Goal: Information Seeking & Learning: Learn about a topic

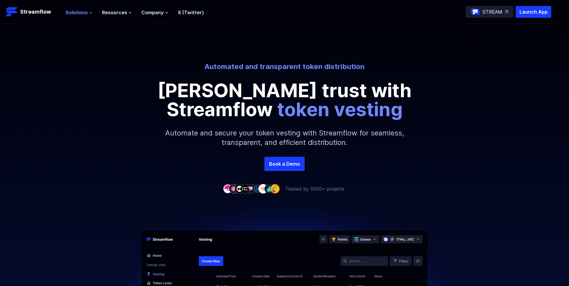
click at [80, 14] on span "Solutions" at bounding box center [76, 12] width 22 height 7
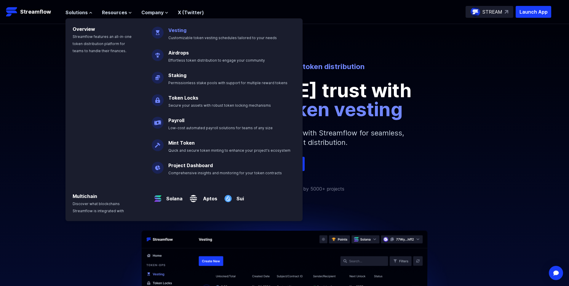
click at [180, 29] on link "Vesting" at bounding box center [177, 30] width 18 height 6
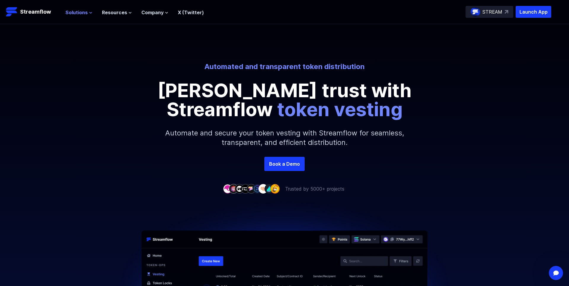
click at [75, 10] on span "Solutions" at bounding box center [76, 12] width 22 height 7
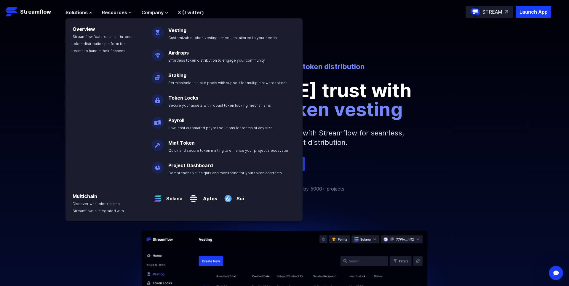
click at [412, 126] on div "Automated and transparent token distribution Foster trust with Streamflow token…" at bounding box center [284, 109] width 569 height 95
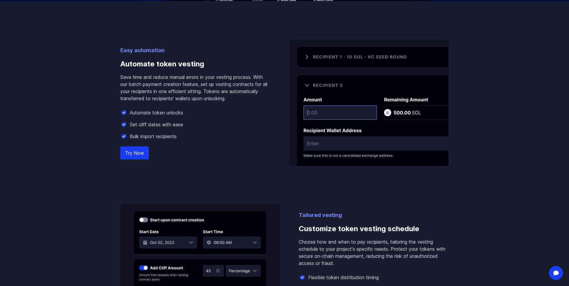
scroll to position [368, 0]
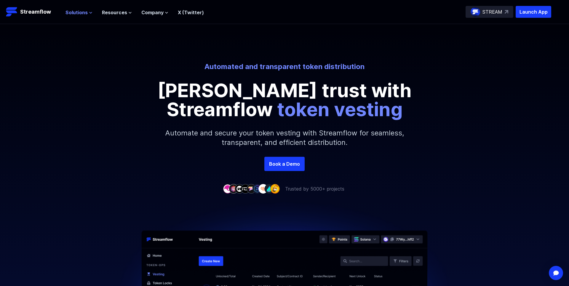
click at [75, 15] on span "Solutions" at bounding box center [76, 12] width 22 height 7
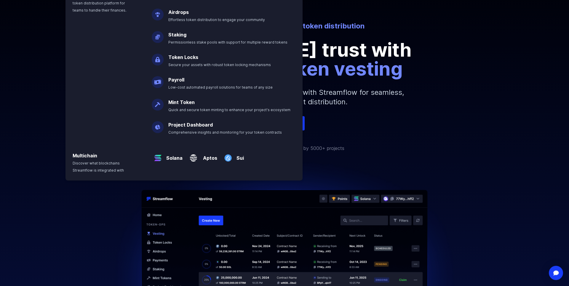
scroll to position [82, 0]
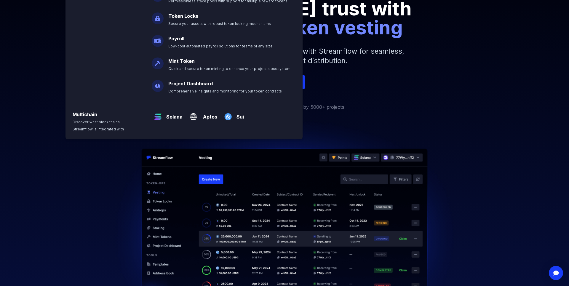
click at [148, 44] on div at bounding box center [284, 200] width 569 height 180
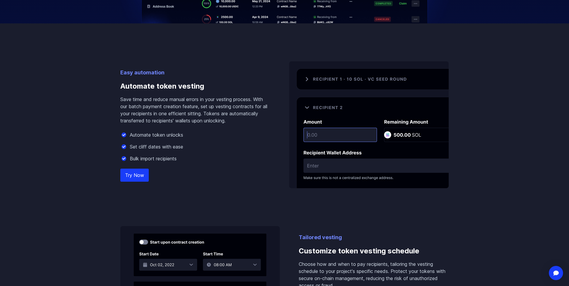
scroll to position [327, 0]
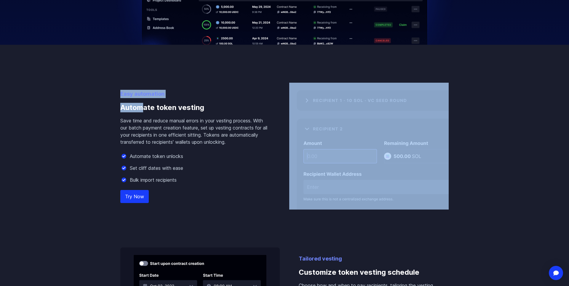
drag, startPoint x: 508, startPoint y: 141, endPoint x: 132, endPoint y: 98, distance: 378.6
click at [122, 44] on p "Easy automation" at bounding box center [195, 94] width 150 height 8
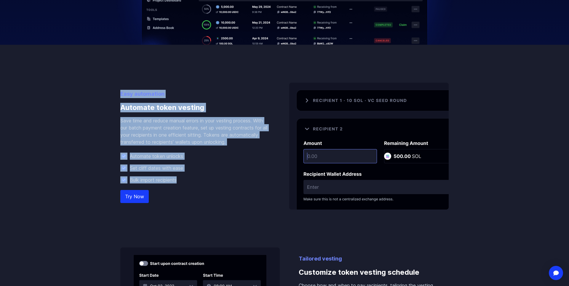
drag, startPoint x: 111, startPoint y: 95, endPoint x: 198, endPoint y: 183, distance: 123.6
click at [148, 44] on div "Easy automation Automate token vesting Save time and reduce manual errors in yo…" at bounding box center [195, 150] width 150 height 120
drag, startPoint x: 198, startPoint y: 183, endPoint x: 125, endPoint y: 85, distance: 122.0
click at [125, 44] on div "Easy automation Automate token vesting Save time and reduce manual errors in yo…" at bounding box center [284, 146] width 328 height 127
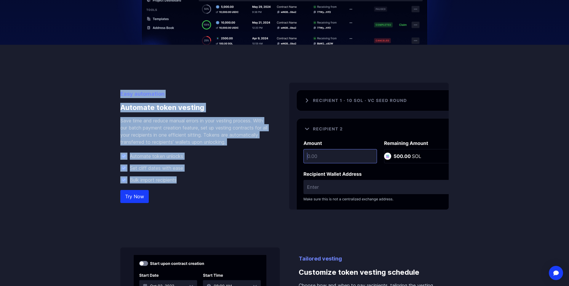
drag, startPoint x: 113, startPoint y: 87, endPoint x: 212, endPoint y: 180, distance: 136.2
click at [148, 44] on div "Bulk import recipients" at bounding box center [195, 179] width 150 height 7
drag, startPoint x: 213, startPoint y: 179, endPoint x: 122, endPoint y: 83, distance: 132.4
click at [122, 44] on div "Easy automation Automate token vesting Save time and reduce manual errors in yo…" at bounding box center [284, 146] width 328 height 127
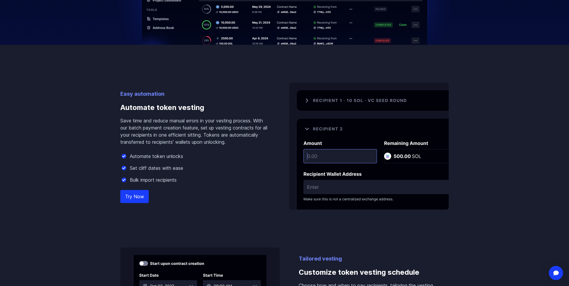
click at [116, 44] on div "Easy automation Automate token vesting Save time and reduce manual errors in yo…" at bounding box center [285, 209] width 338 height 329
drag, startPoint x: 129, startPoint y: 124, endPoint x: 181, endPoint y: 194, distance: 87.9
click at [148, 44] on div "Easy automation Automate token vesting Save time and reduce manual errors in yo…" at bounding box center [285, 209] width 338 height 329
click at [148, 44] on div "Easy automation Automate token vesting Save time and reduce manual errors in yo…" at bounding box center [195, 150] width 150 height 120
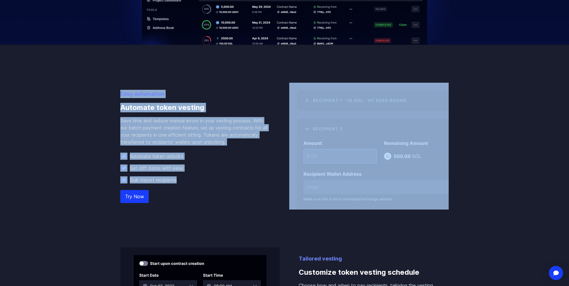
drag, startPoint x: 193, startPoint y: 185, endPoint x: 100, endPoint y: 73, distance: 145.6
